Goal: Task Accomplishment & Management: Use online tool/utility

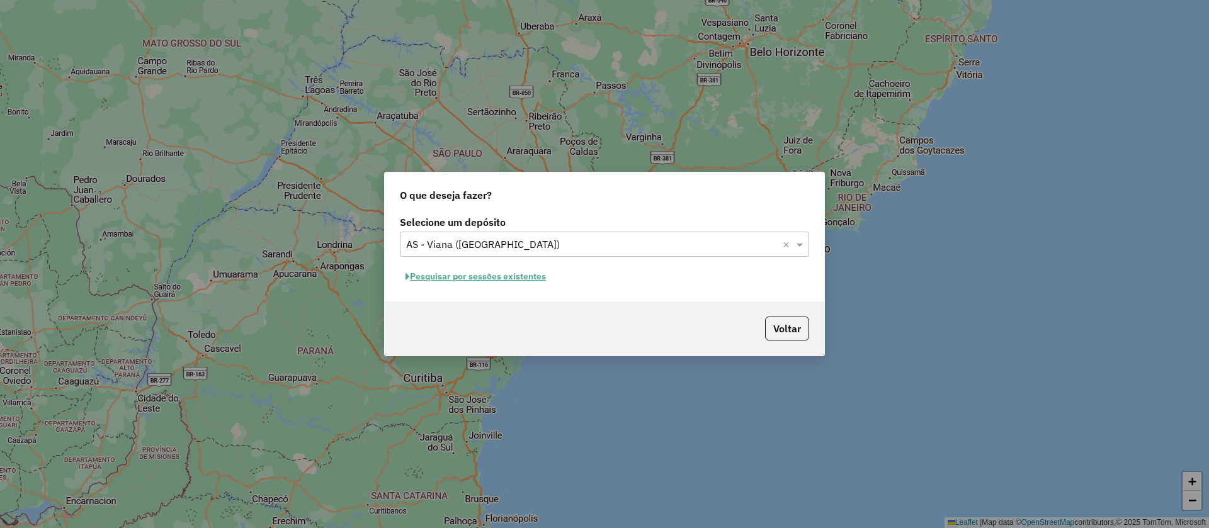
click at [521, 278] on button "Pesquisar por sessões existentes" at bounding box center [476, 277] width 152 height 20
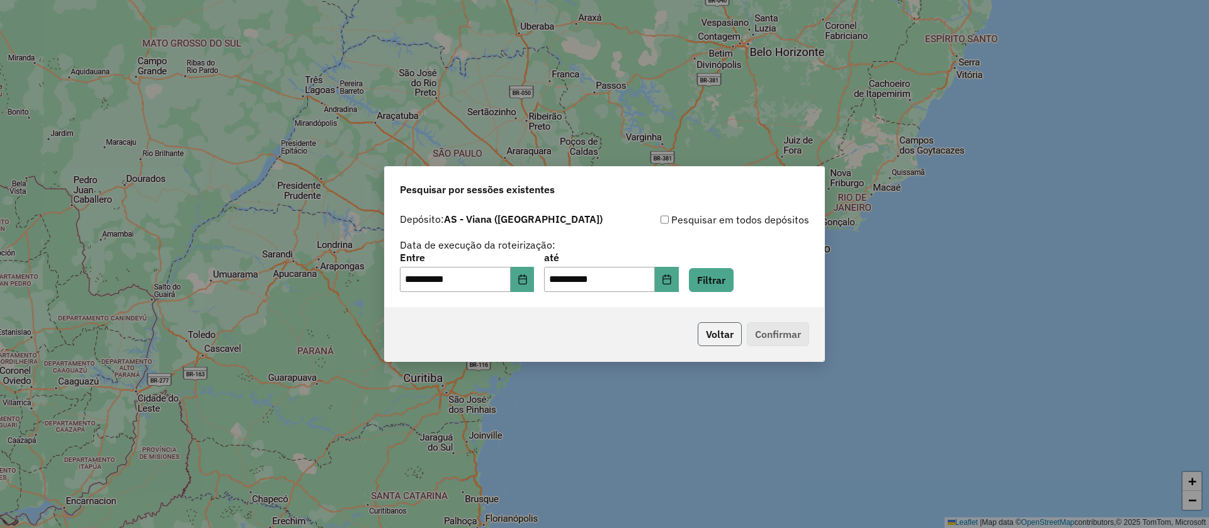
click at [716, 336] on button "Voltar" at bounding box center [720, 334] width 44 height 24
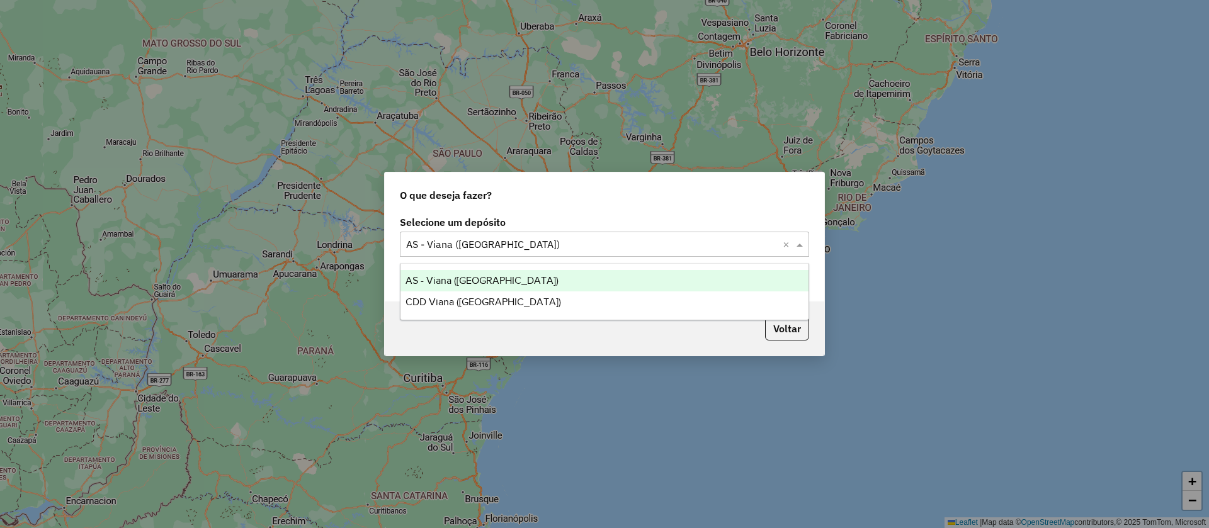
click at [550, 253] on div "Selecione um depósito × AS - Viana (Vitória) ×" at bounding box center [604, 244] width 409 height 25
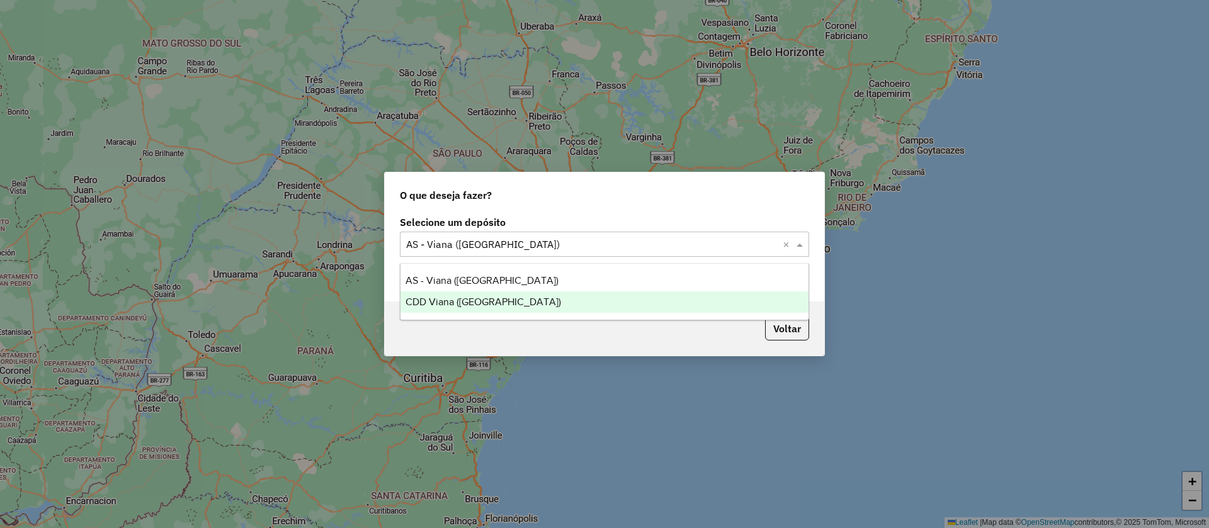
drag, startPoint x: 491, startPoint y: 300, endPoint x: 489, endPoint y: 293, distance: 7.0
click at [490, 301] on div "CDD Viana ([GEOGRAPHIC_DATA])" at bounding box center [605, 302] width 408 height 21
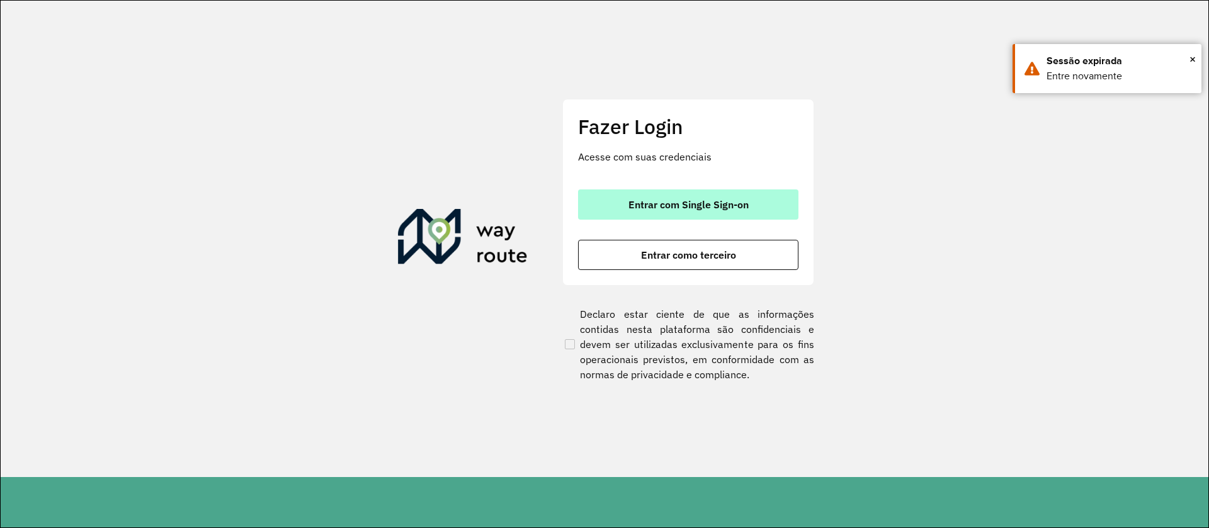
click at [726, 195] on button "Entrar com Single Sign-on" at bounding box center [688, 205] width 220 height 30
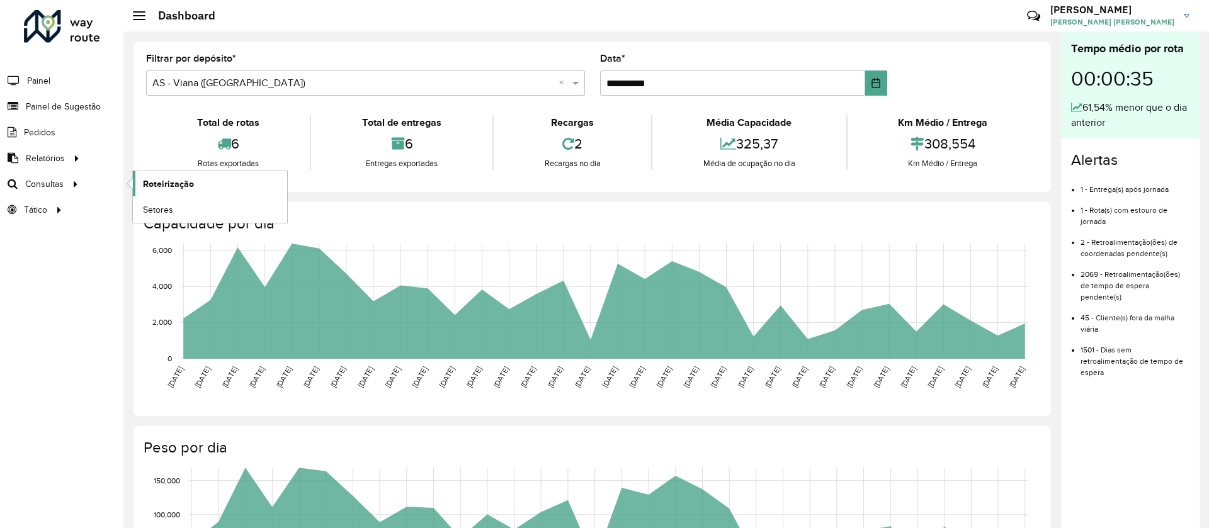
click at [157, 185] on span "Roteirização" at bounding box center [168, 184] width 51 height 13
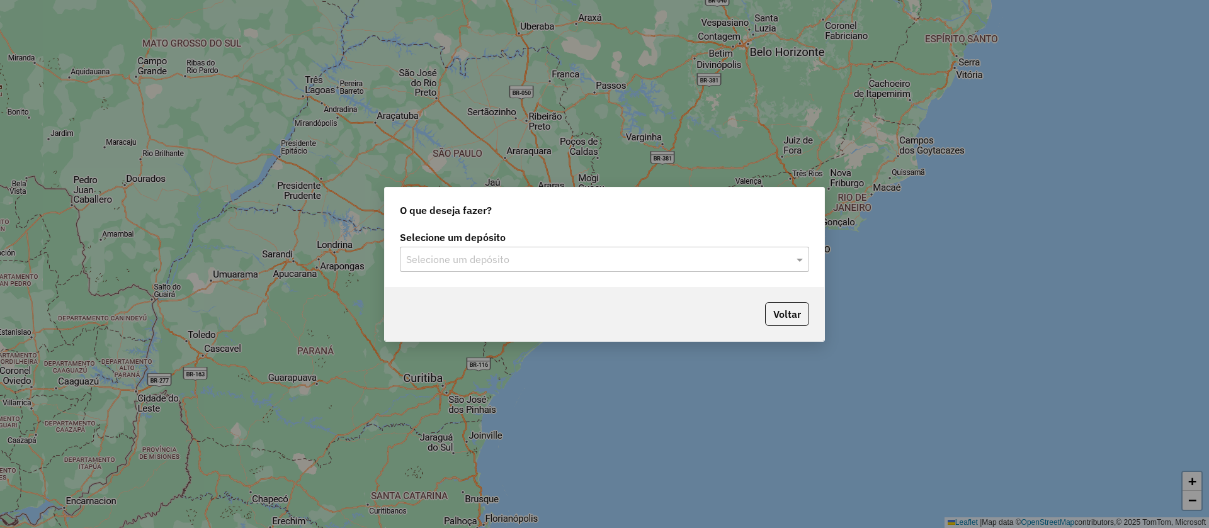
click at [566, 242] on label "Selecione um depósito" at bounding box center [604, 237] width 409 height 15
click at [527, 264] on input "text" at bounding box center [592, 260] width 372 height 15
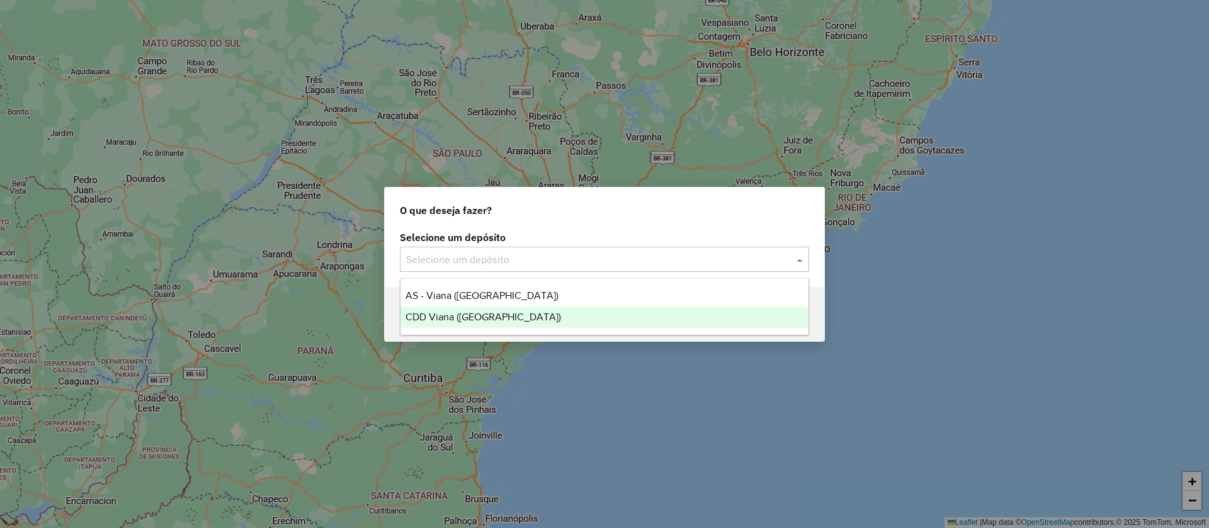
click at [424, 313] on span "CDD Viana (Vitória)" at bounding box center [484, 317] width 156 height 11
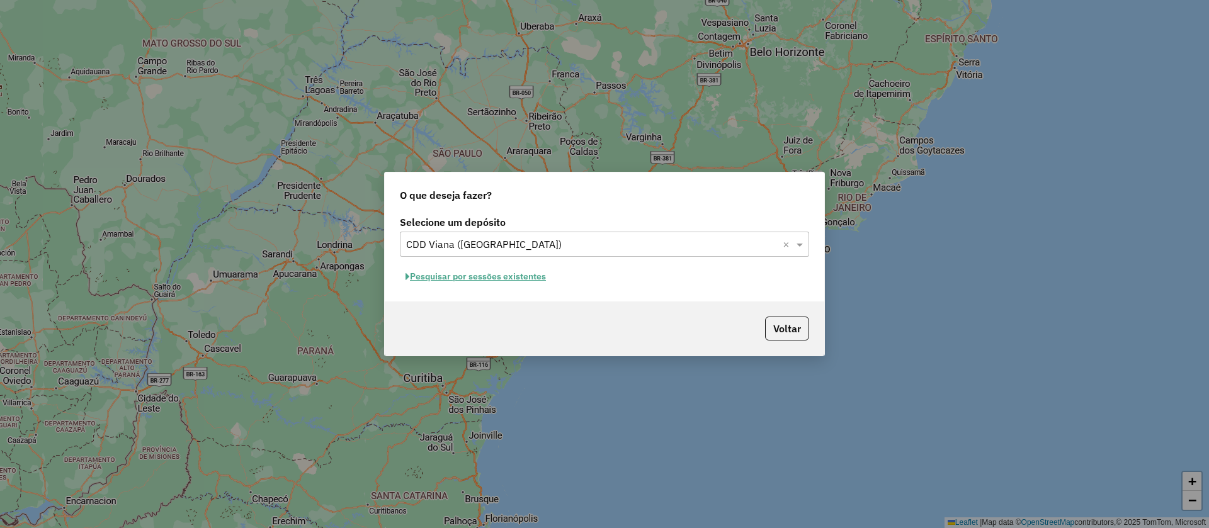
click at [457, 275] on button "Pesquisar por sessões existentes" at bounding box center [476, 277] width 152 height 20
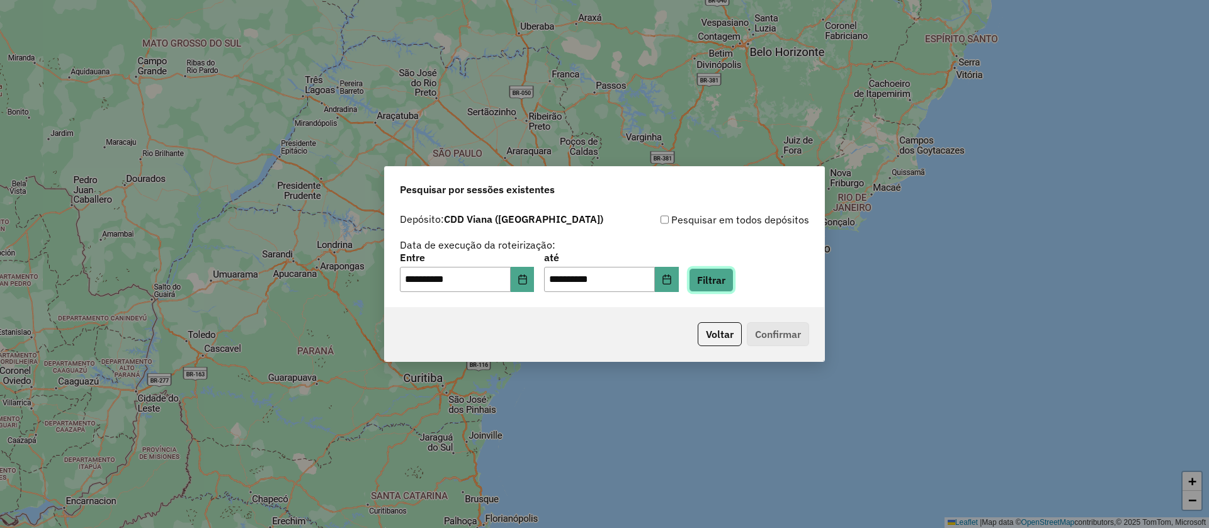
click at [734, 278] on button "Filtrar" at bounding box center [711, 280] width 45 height 24
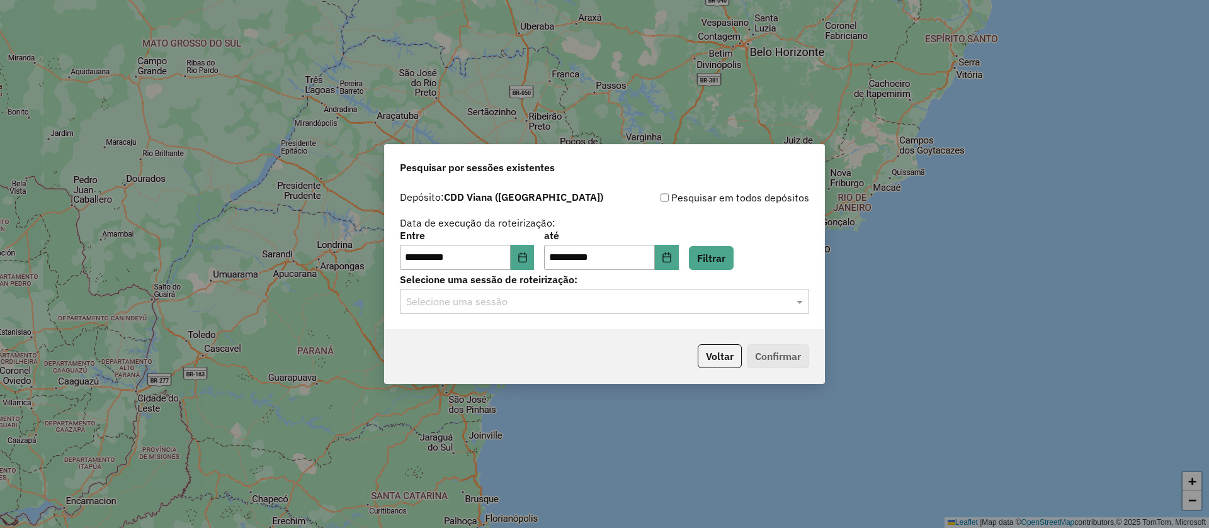
click at [465, 301] on input "text" at bounding box center [592, 302] width 372 height 15
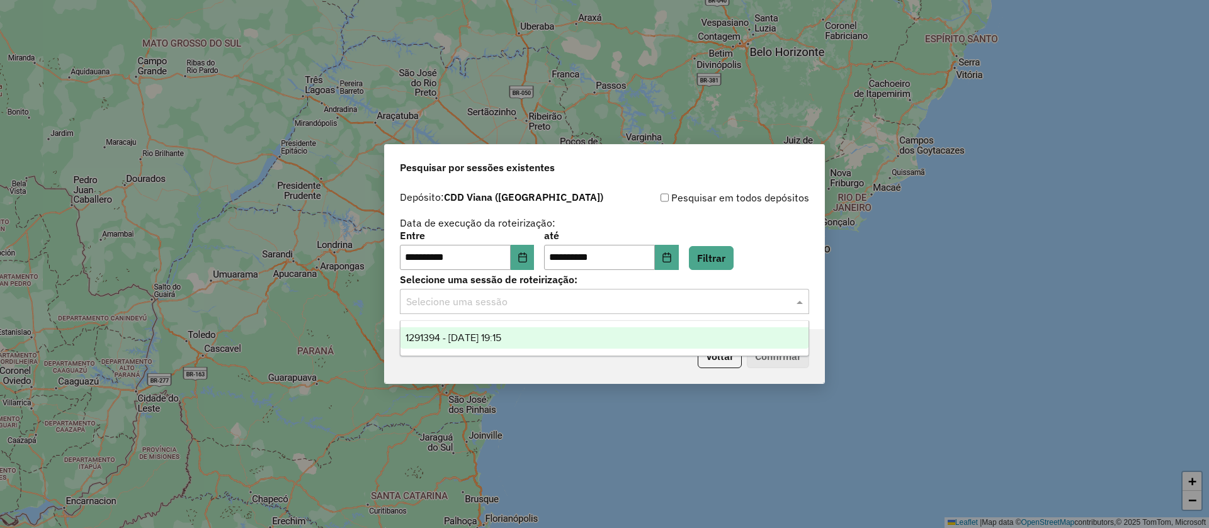
click at [440, 351] on ng-dropdown-panel "1291394 - 09/10/2025 19:15" at bounding box center [604, 339] width 409 height 36
click at [461, 339] on span "1291394 - 09/10/2025 19:15" at bounding box center [454, 338] width 96 height 11
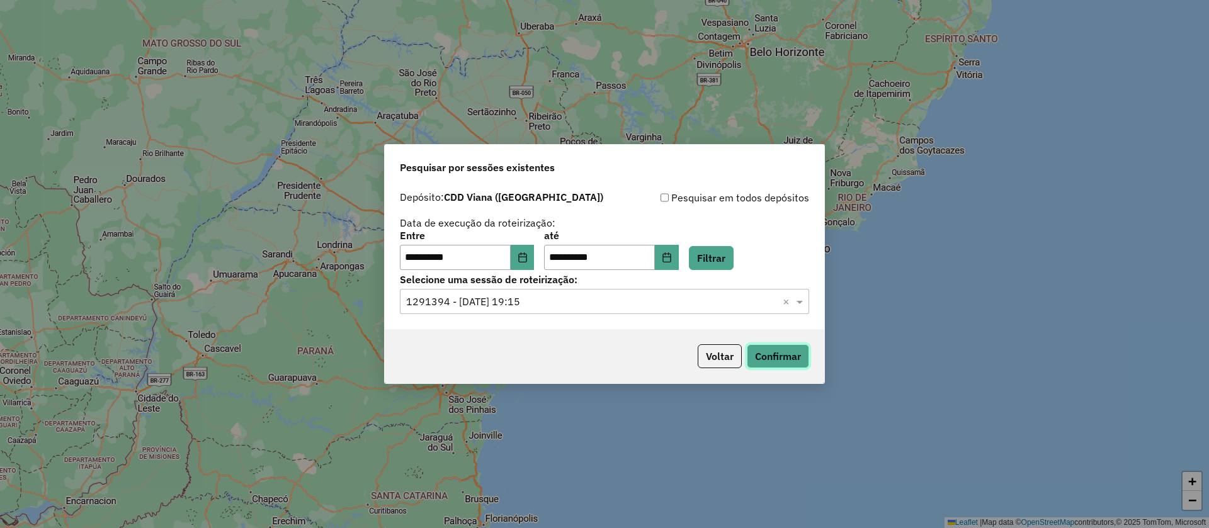
click at [774, 353] on button "Confirmar" at bounding box center [778, 356] width 62 height 24
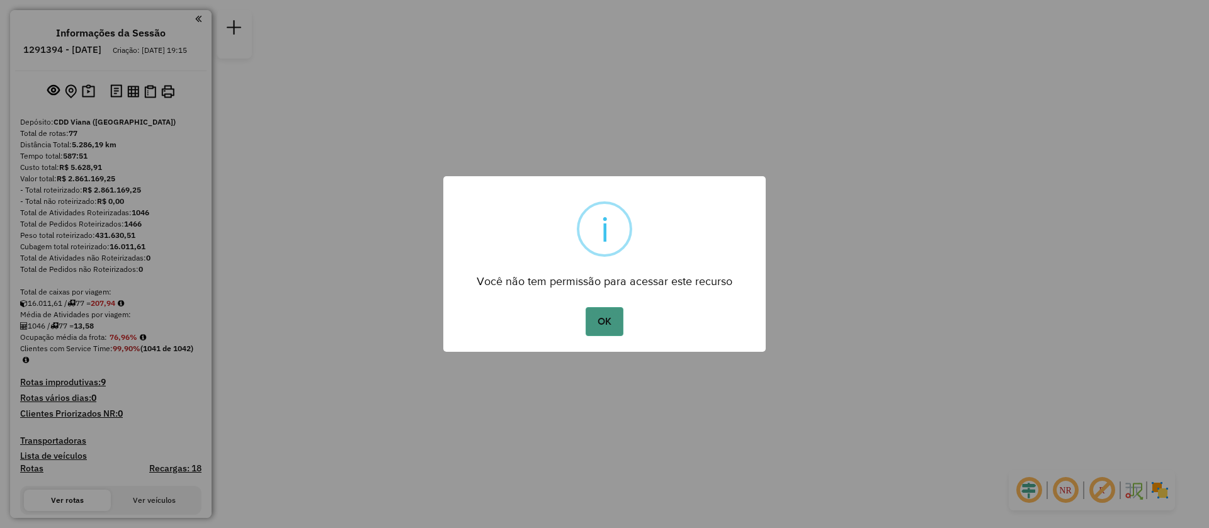
click at [617, 321] on button "OK" at bounding box center [604, 321] width 37 height 29
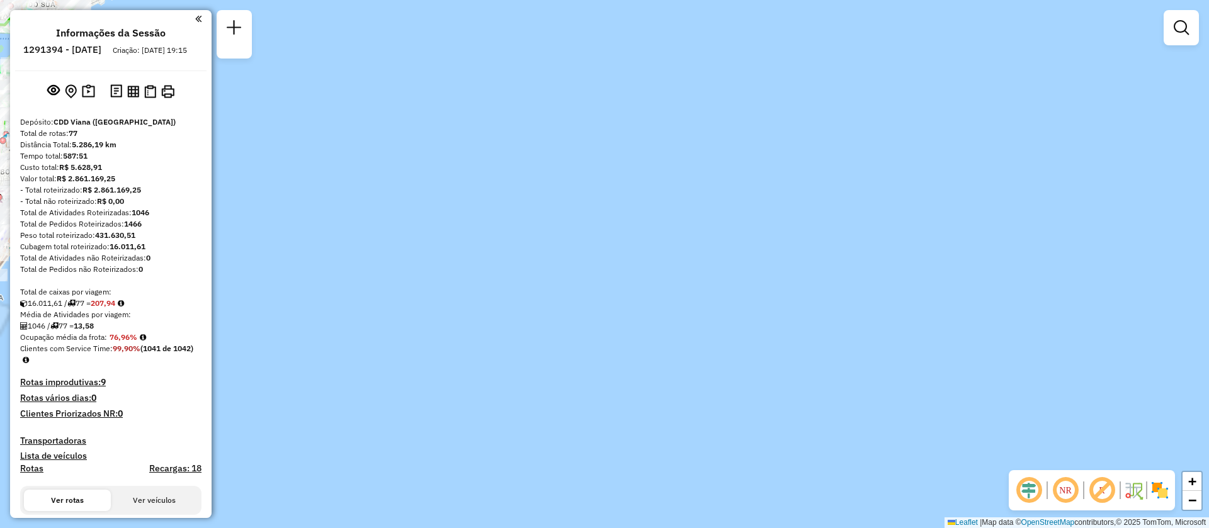
drag, startPoint x: 487, startPoint y: 152, endPoint x: 1167, endPoint y: 350, distance: 708.3
click at [1175, 352] on div "Janela de atendimento Grade de atendimento Capacidade Transportadoras Veículos …" at bounding box center [604, 264] width 1209 height 528
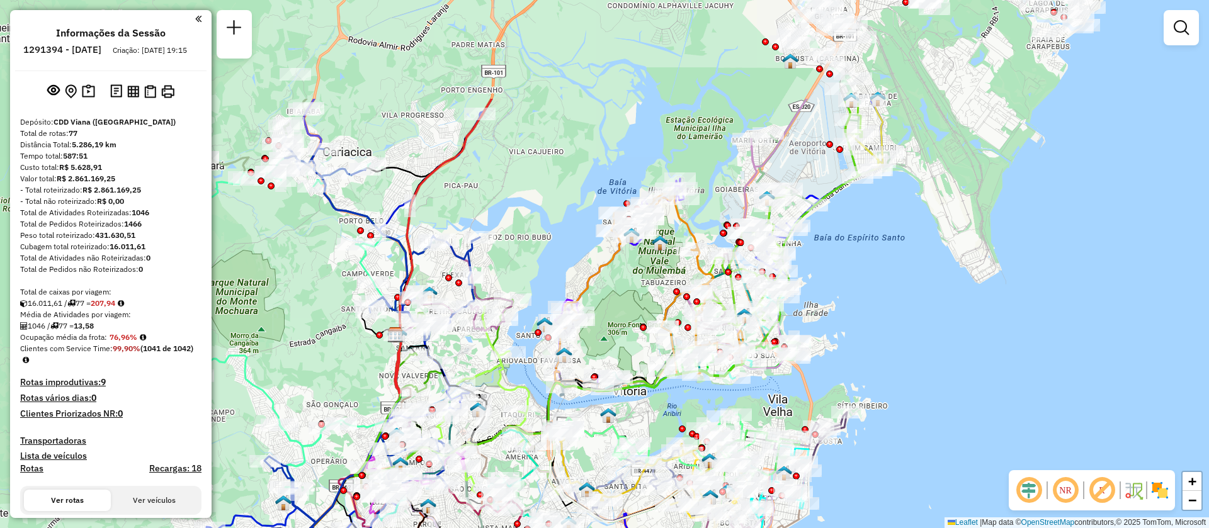
drag, startPoint x: 858, startPoint y: 158, endPoint x: 889, endPoint y: 312, distance: 156.9
click at [889, 311] on div "Janela de atendimento Grade de atendimento Capacidade Transportadoras Veículos …" at bounding box center [604, 264] width 1209 height 528
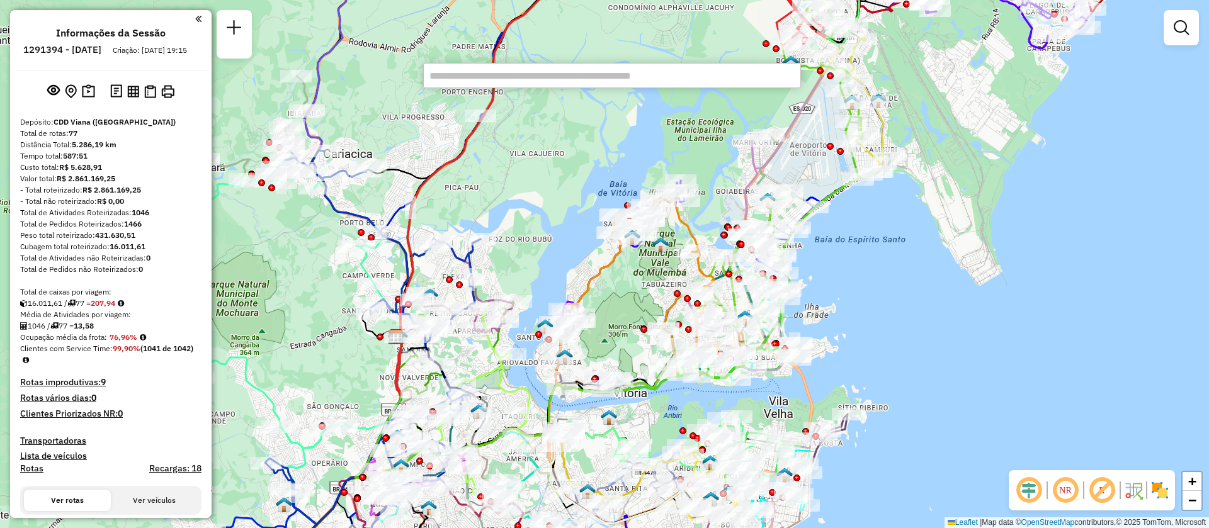
click at [491, 76] on input "text" at bounding box center [612, 75] width 378 height 25
click at [521, 74] on input "text" at bounding box center [612, 75] width 378 height 25
paste input "*****"
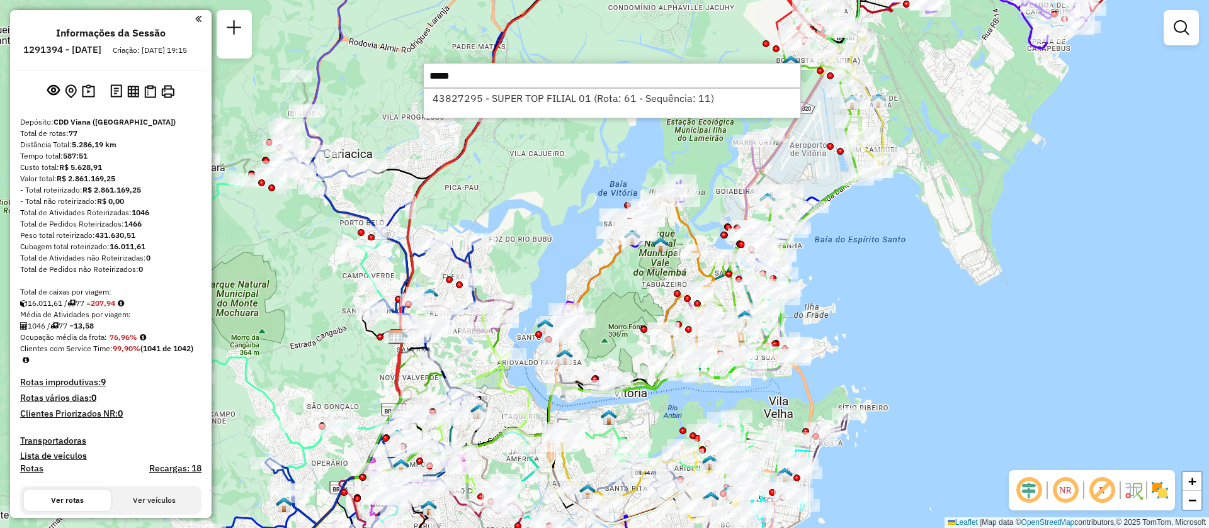
type input "*****"
click at [458, 103] on li "43827295 - SUPER TOP FILIAL 01 (Rota: 61 - Sequência: 11)" at bounding box center [612, 98] width 377 height 19
select select "**********"
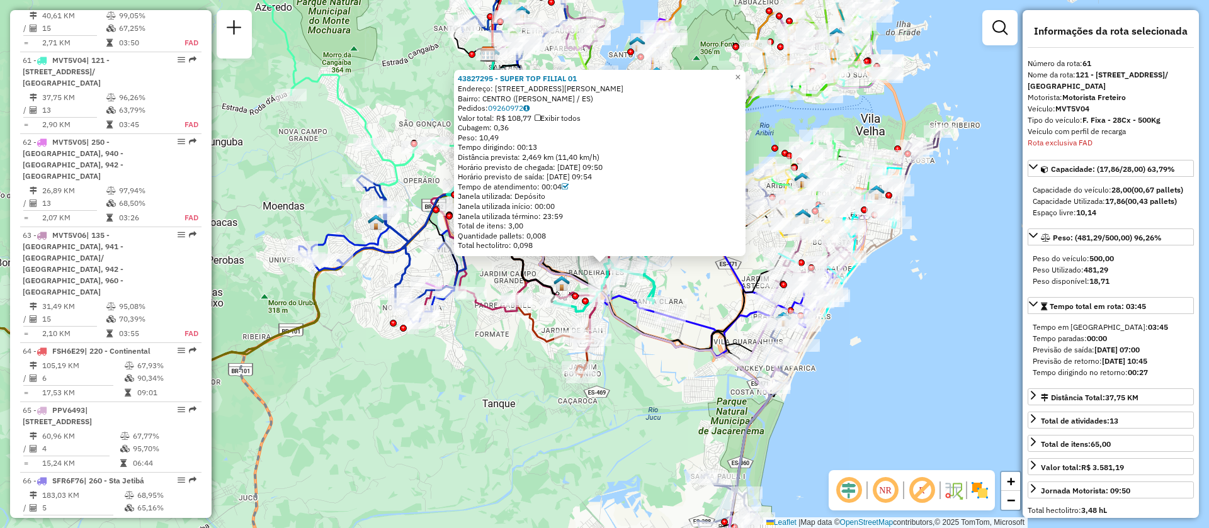
scroll to position [4907, 0]
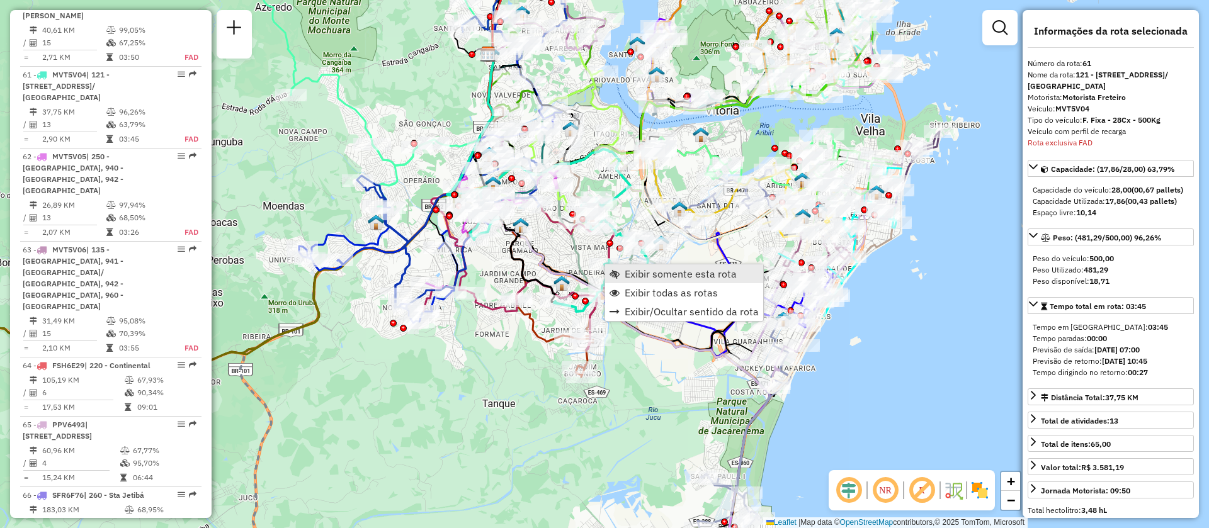
click at [652, 276] on span "Exibir somente esta rota" at bounding box center [681, 274] width 112 height 10
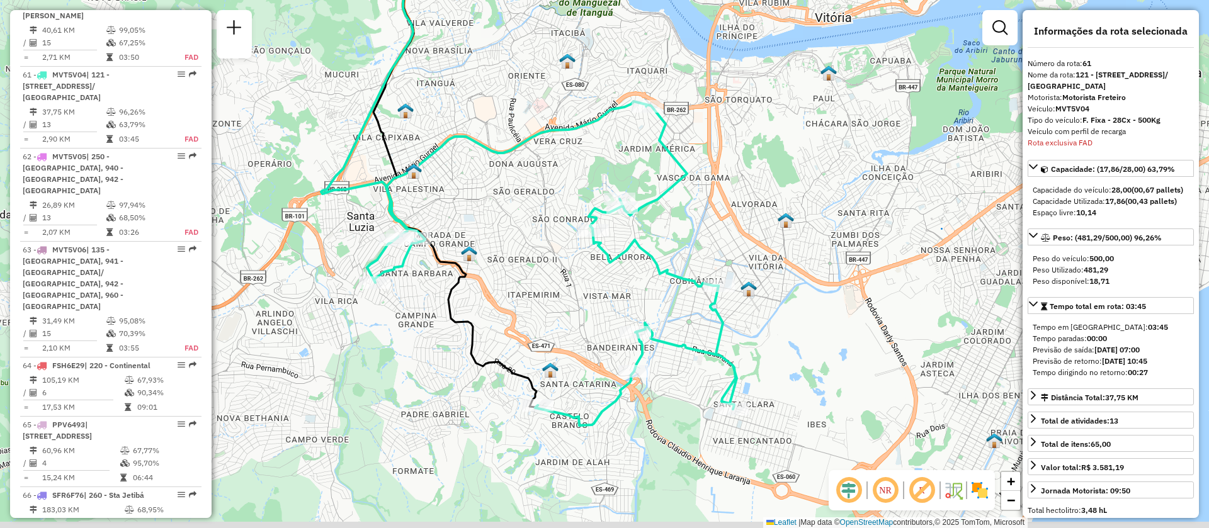
drag, startPoint x: 851, startPoint y: 276, endPoint x: 770, endPoint y: 62, distance: 228.8
click at [772, 167] on div "Janela de atendimento Grade de atendimento Capacidade Transportadoras Veículos …" at bounding box center [604, 264] width 1209 height 528
